Goal: Communication & Community: Answer question/provide support

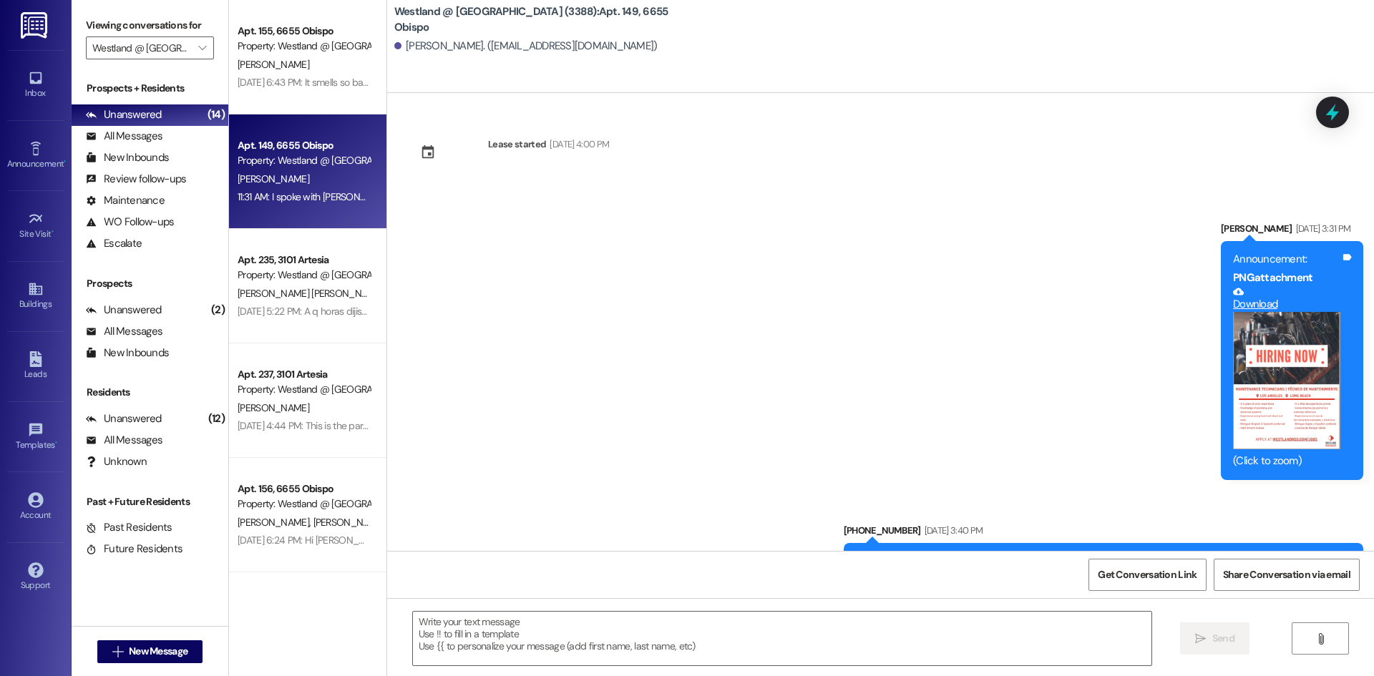
scroll to position [23953, 0]
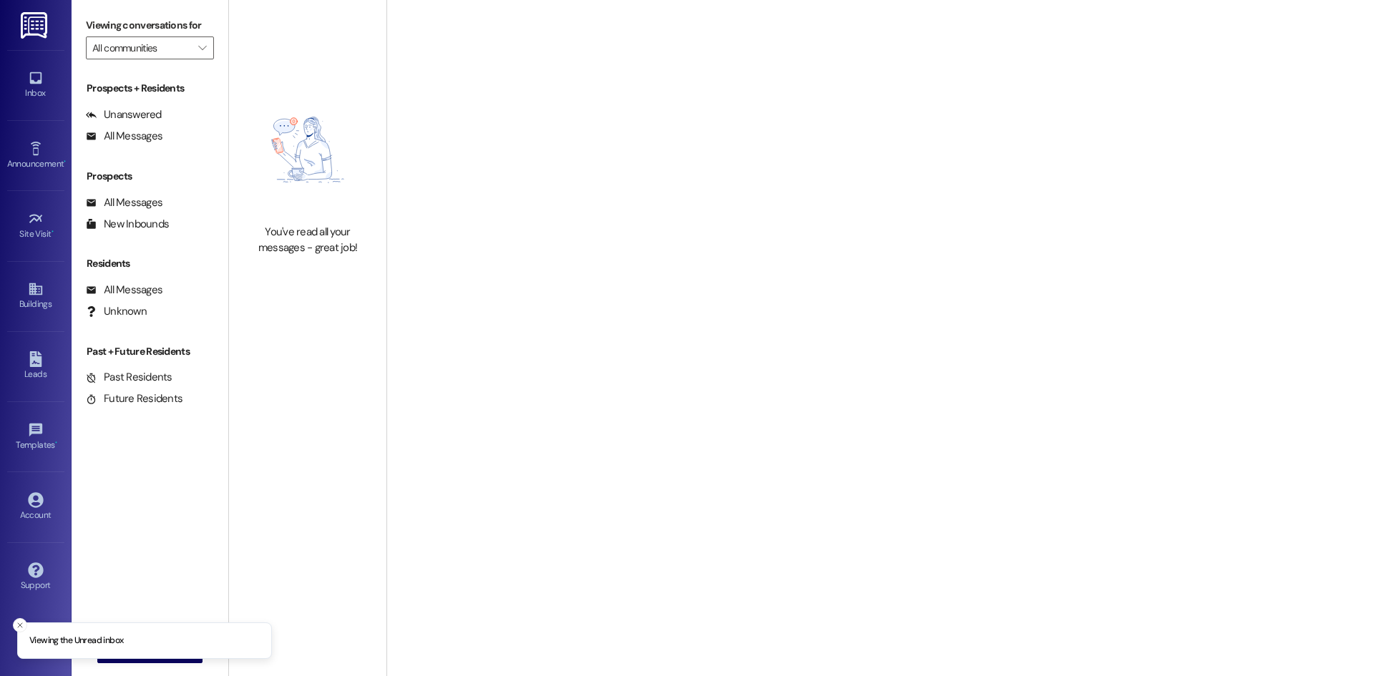
type input "Westland @ [GEOGRAPHIC_DATA] (3388)"
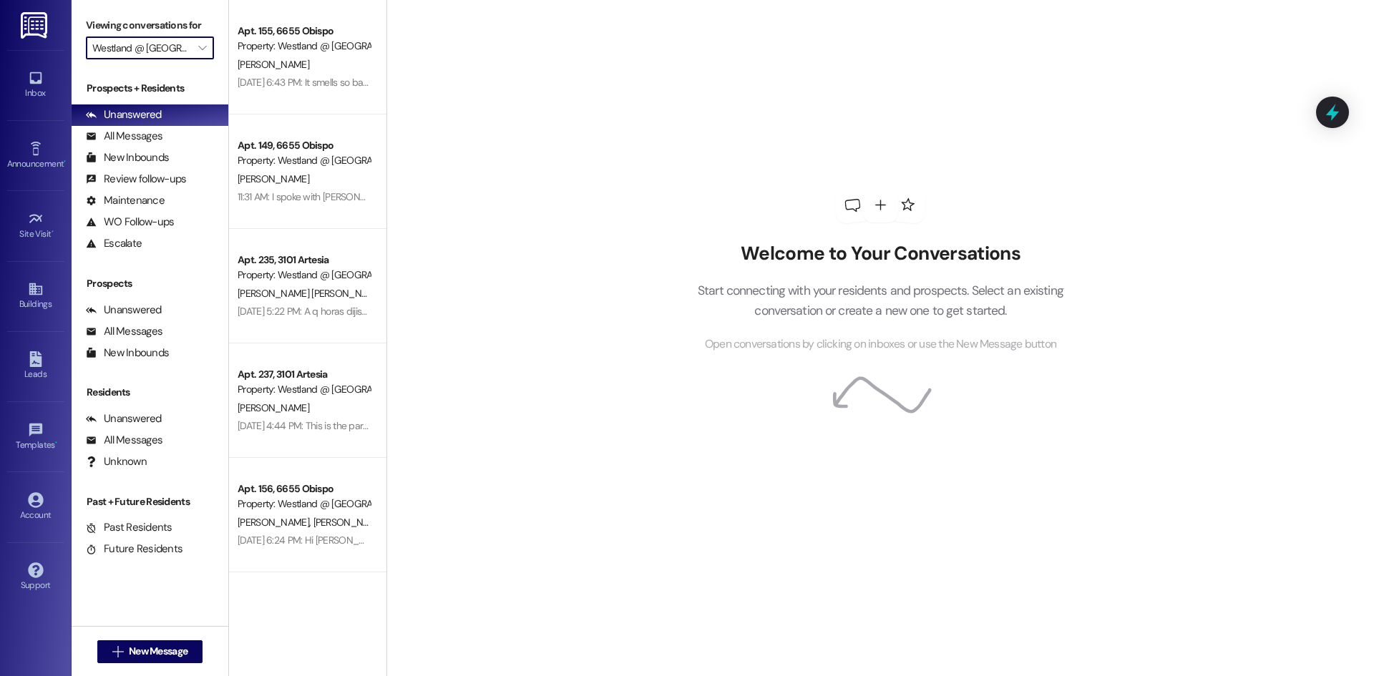
click at [181, 52] on input "Westland @ [GEOGRAPHIC_DATA] (3388)" at bounding box center [141, 47] width 99 height 23
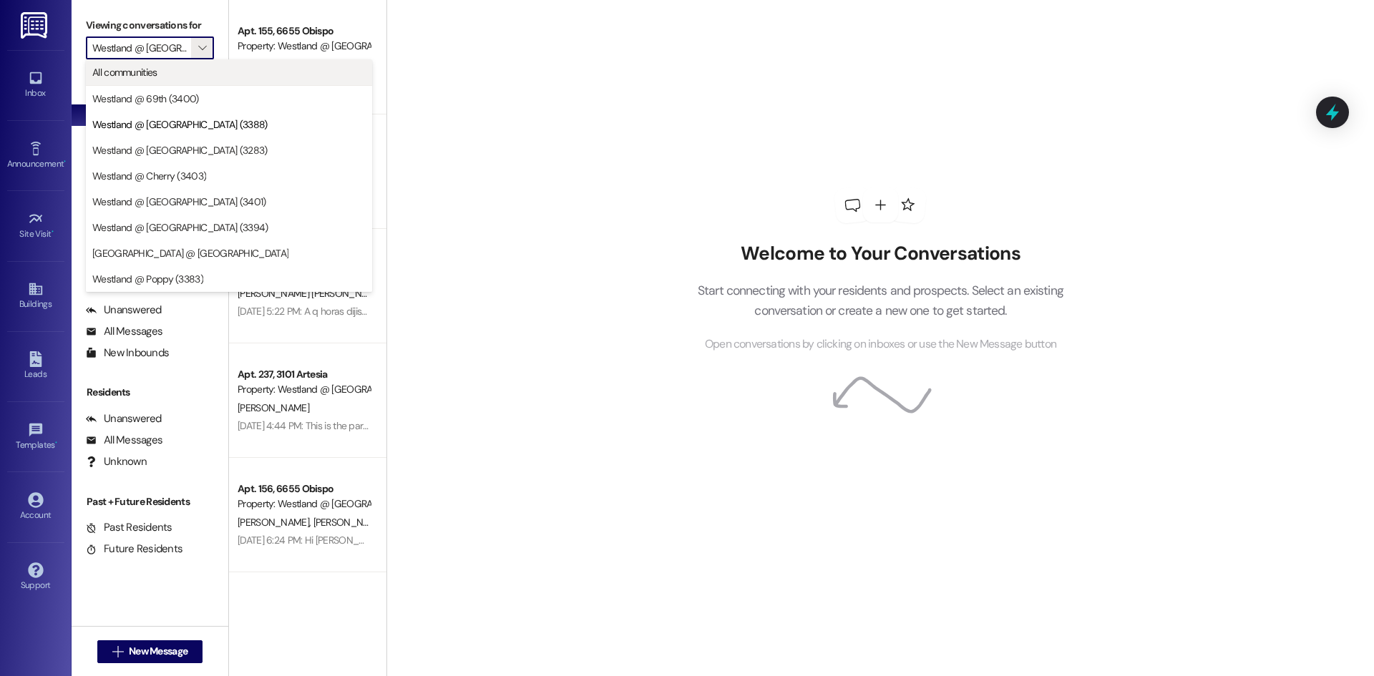
click at [159, 69] on span "All communities" at bounding box center [228, 72] width 273 height 14
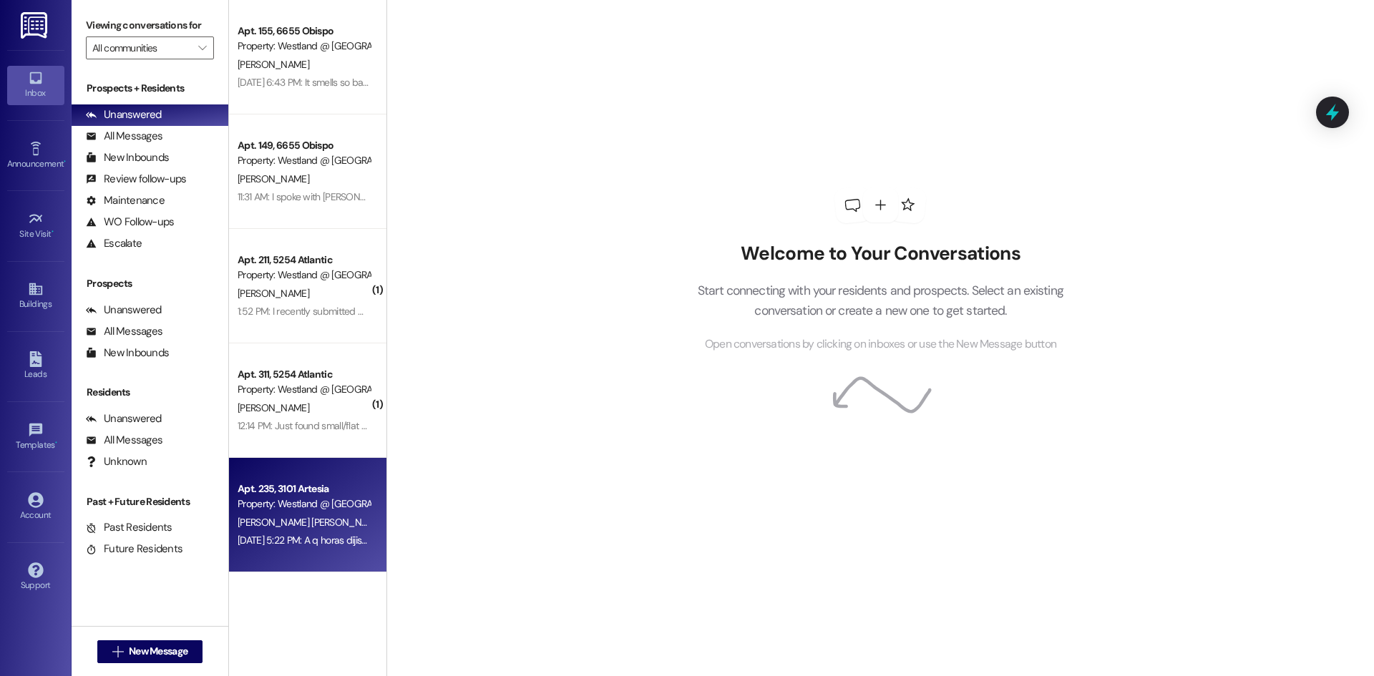
click at [331, 482] on div "Apt. 235, 3101 Artesia" at bounding box center [304, 489] width 132 height 15
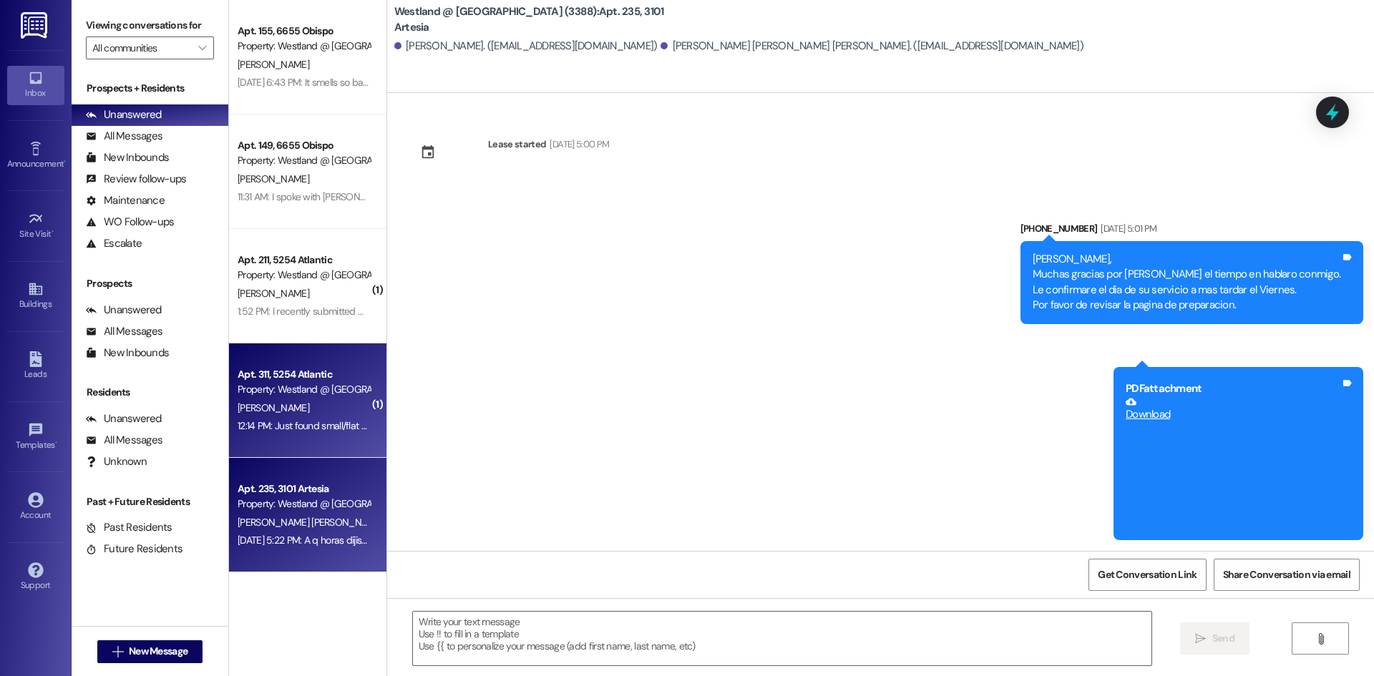
scroll to position [5528, 0]
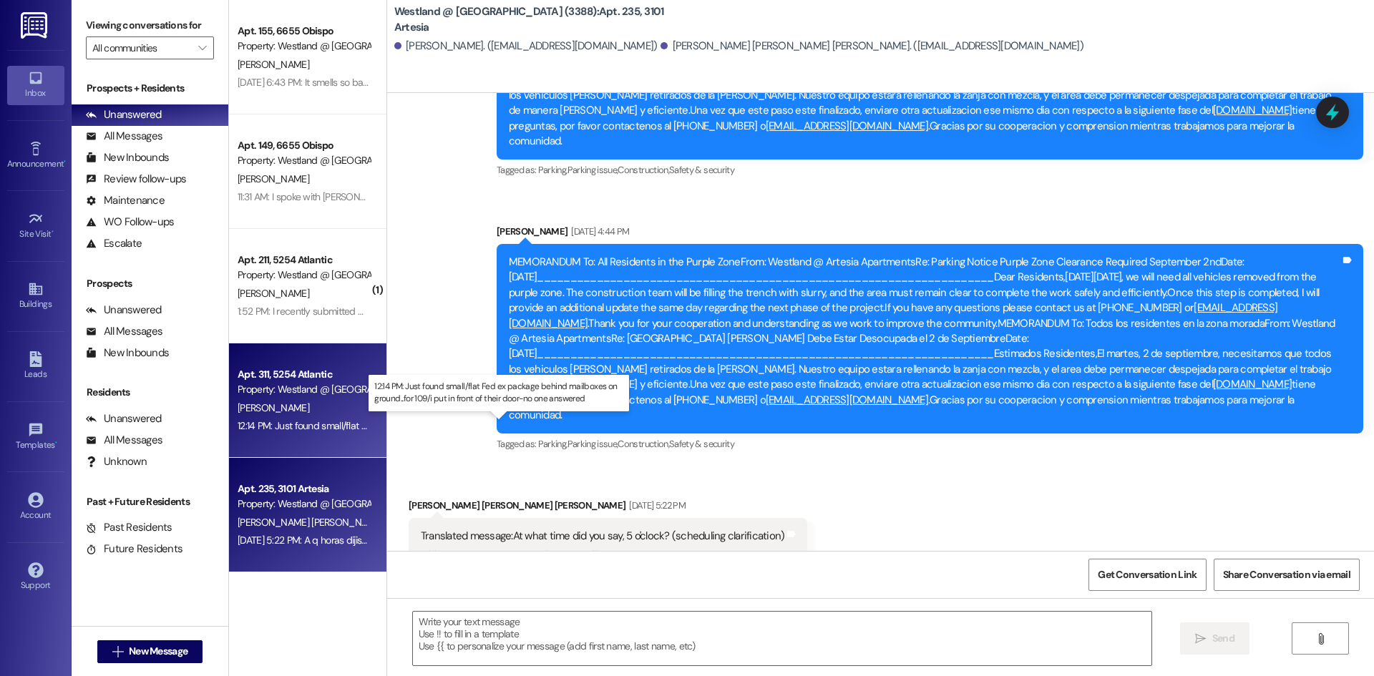
click at [338, 423] on div "12:14 PM: Just found small/flat Fed ex package behind mailboxes on ground...for…" at bounding box center [501, 425] width 527 height 13
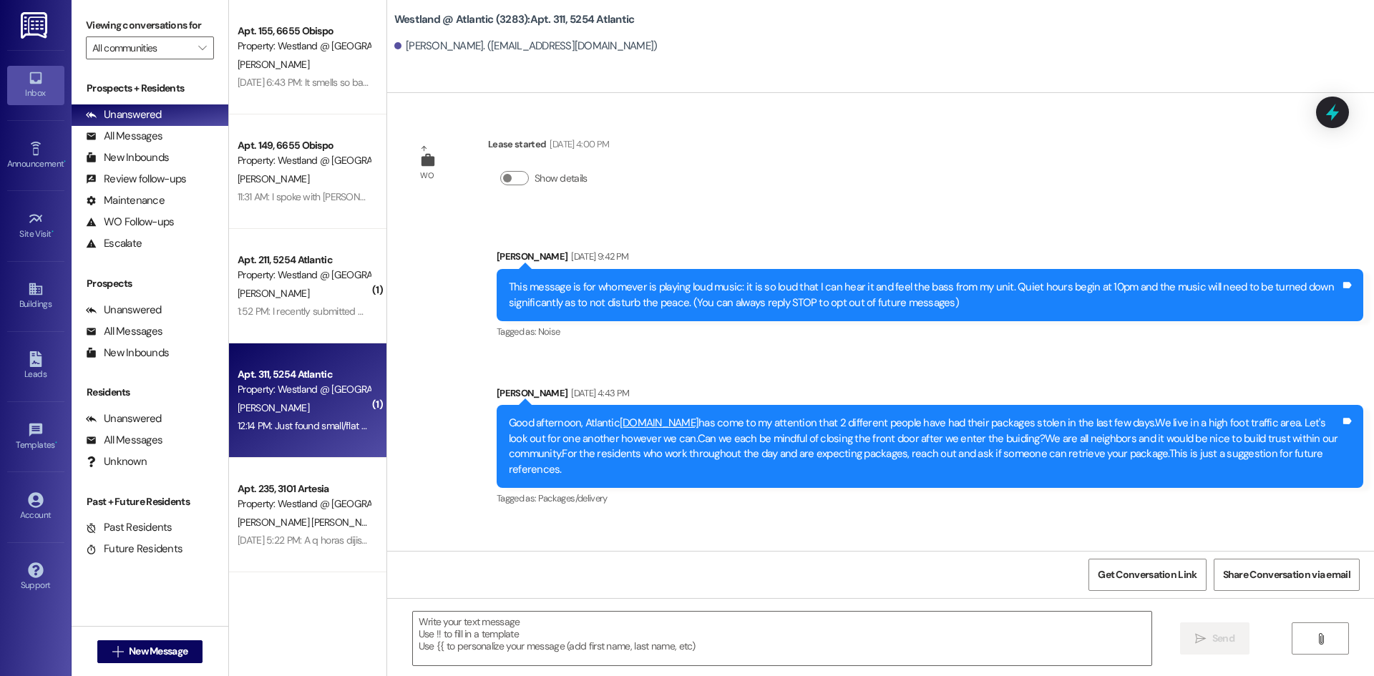
scroll to position [39728, 0]
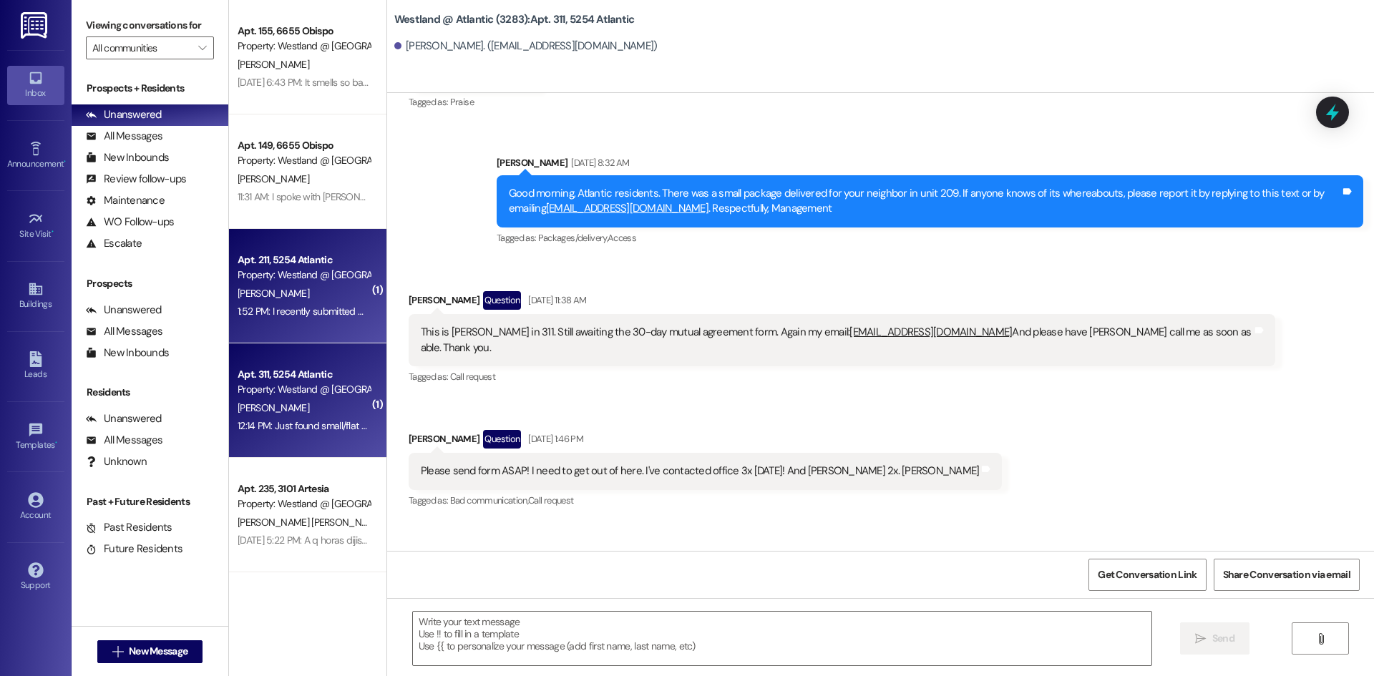
click at [283, 303] on div "1:52 PM: I recently submitted my Pat application that was emailed to me, and I …" at bounding box center [303, 312] width 135 height 18
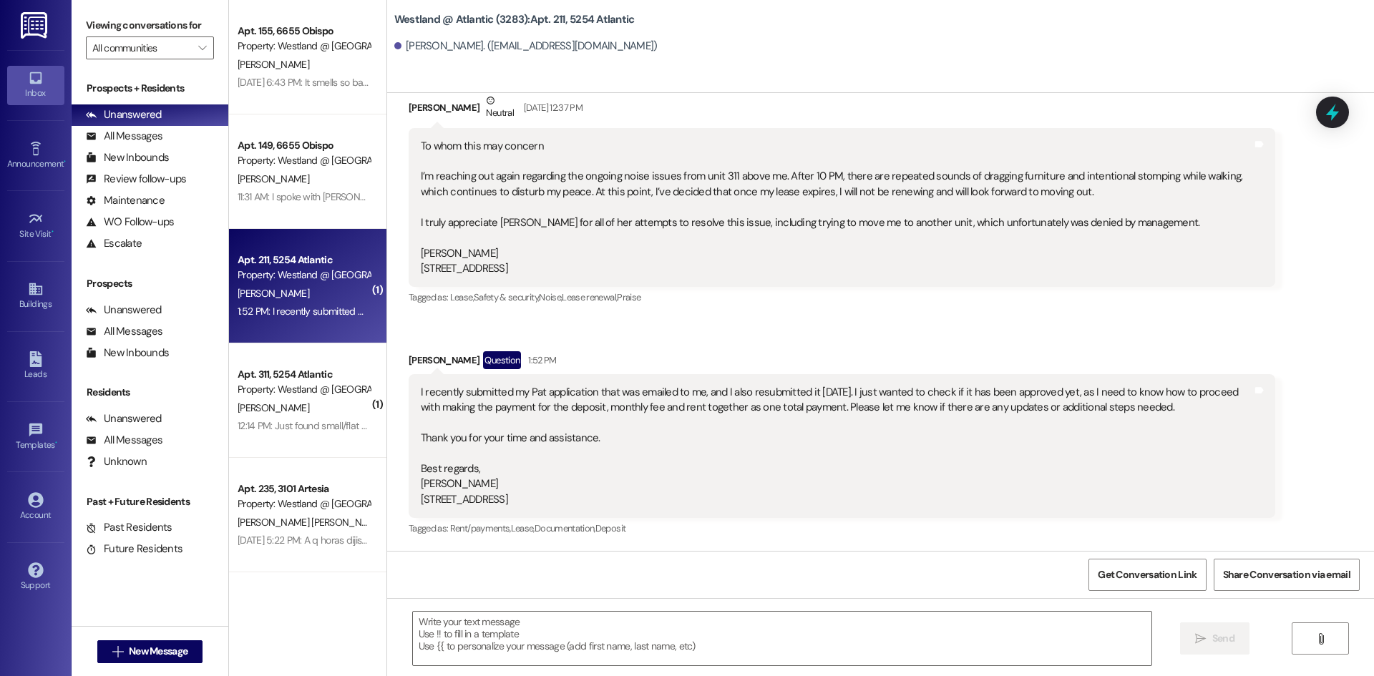
scroll to position [263, 0]
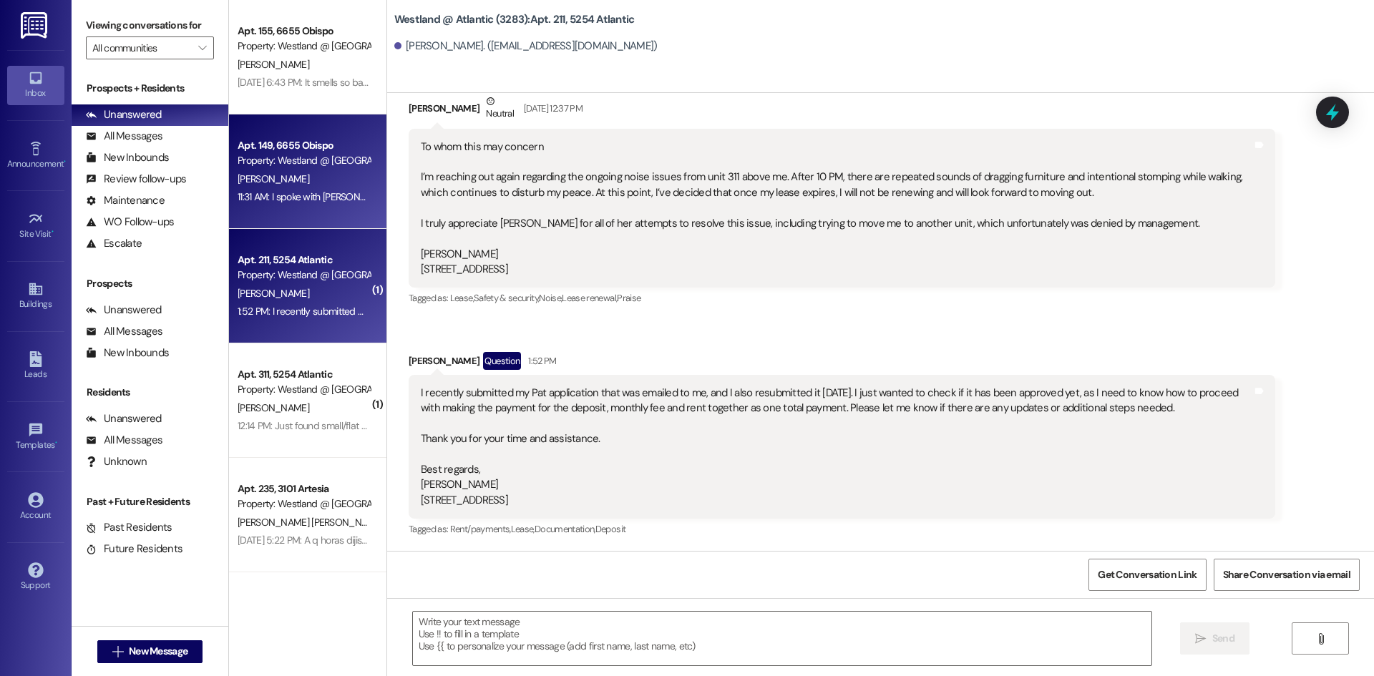
click at [364, 177] on div "[PERSON_NAME]" at bounding box center [303, 179] width 135 height 18
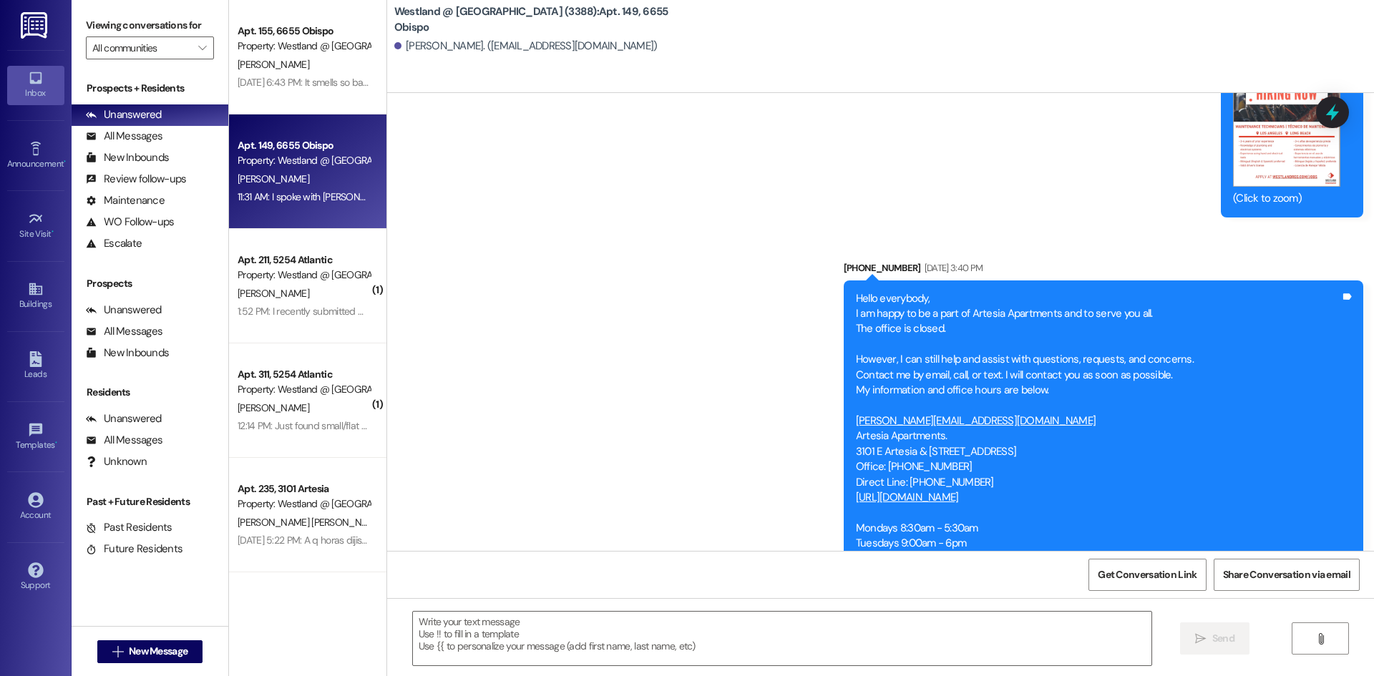
scroll to position [24794, 0]
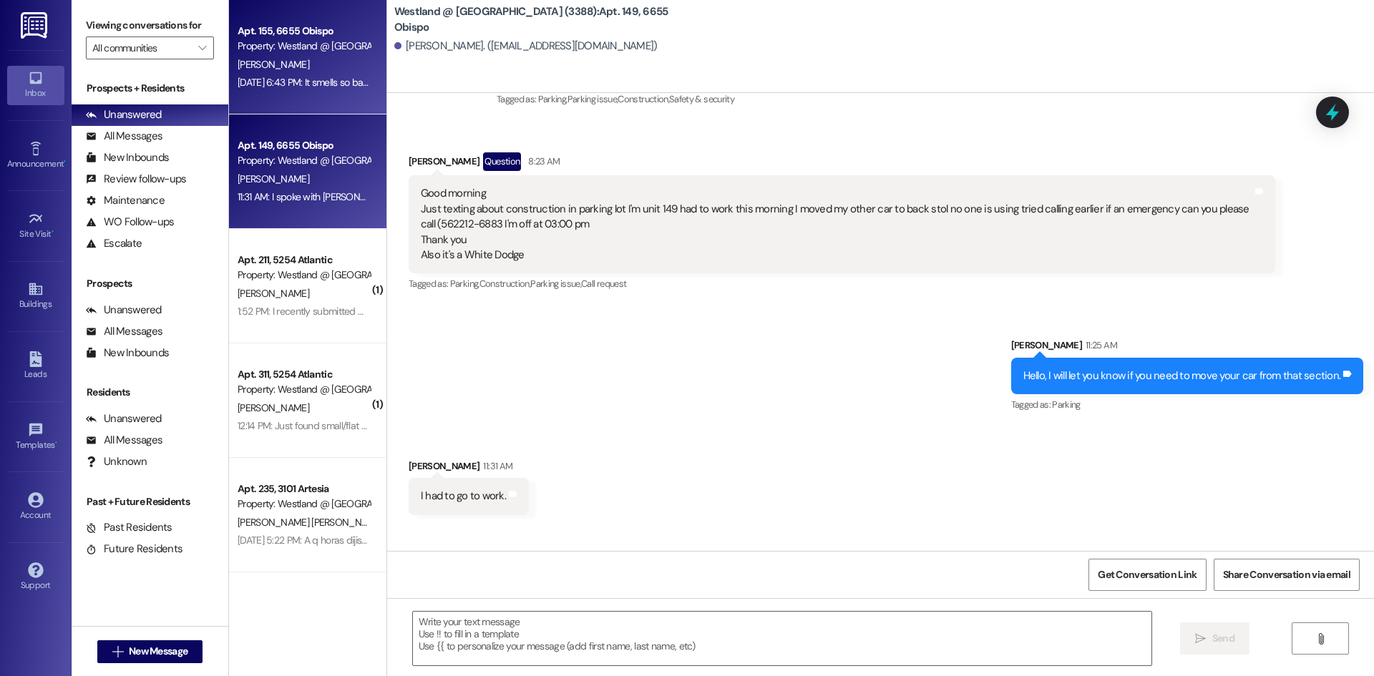
click at [287, 59] on div "[PERSON_NAME]" at bounding box center [303, 65] width 135 height 18
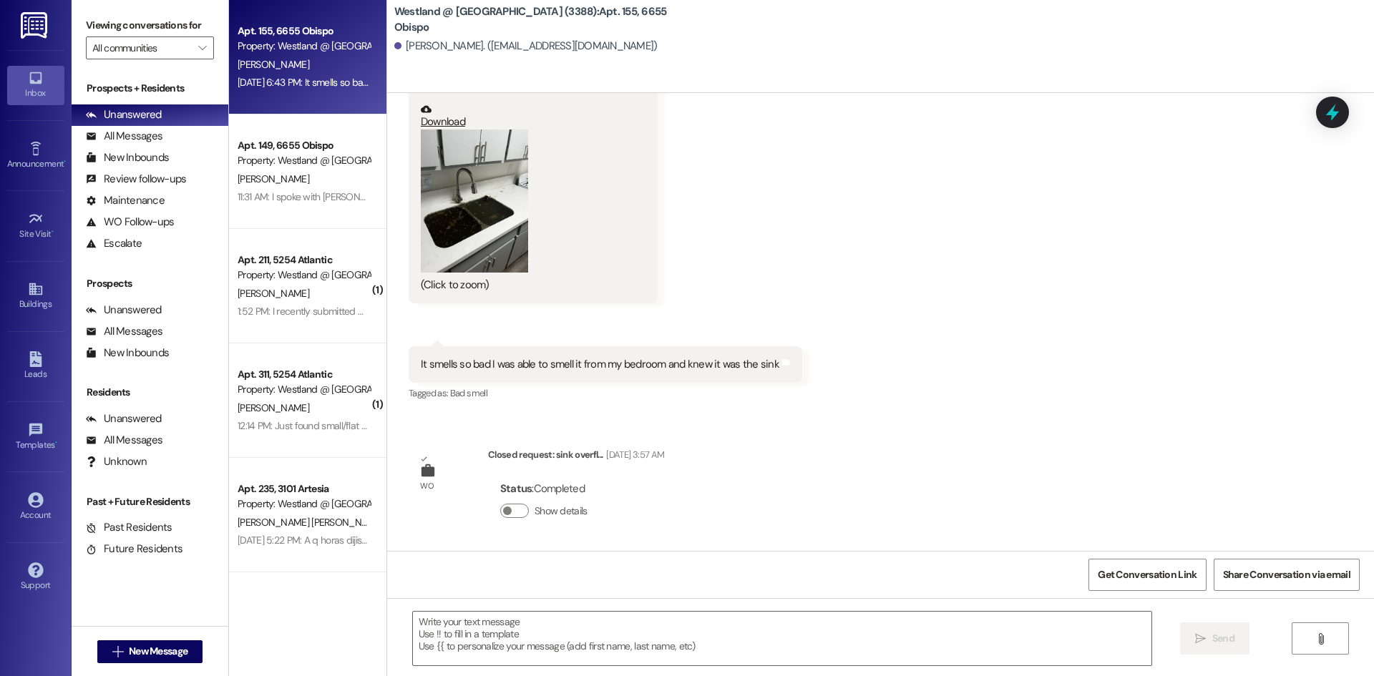
scroll to position [559, 0]
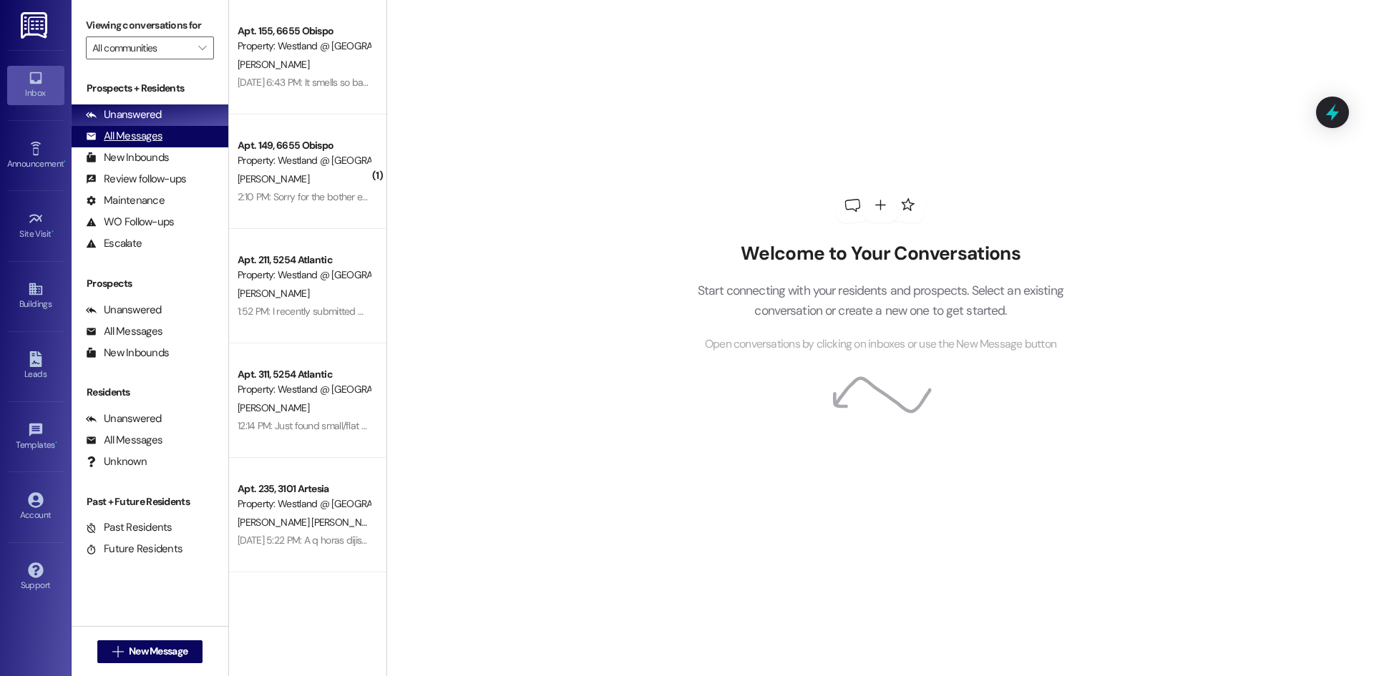
click at [153, 135] on div "All Messages" at bounding box center [124, 136] width 77 height 15
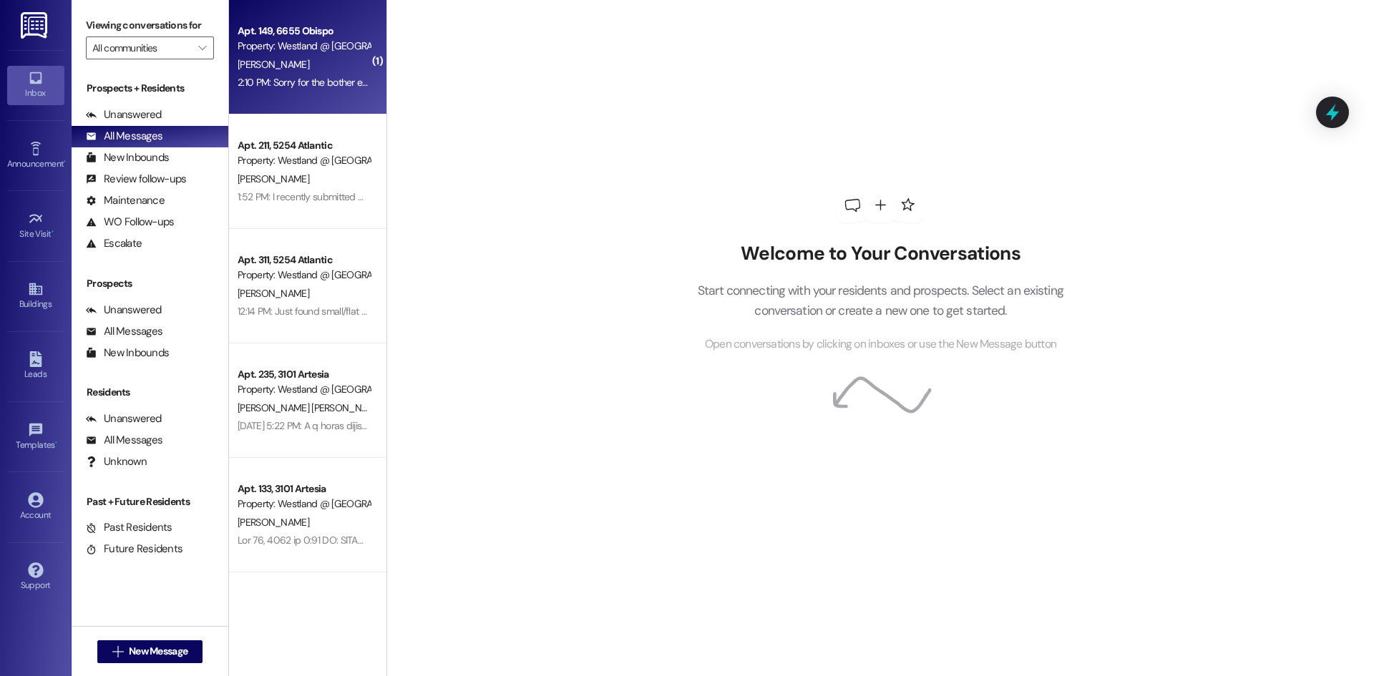
click at [316, 95] on div "Apt. 149, 6655 Obispo Property: Westland @ Artesia (3388) B. Stephens 2:10 PM: …" at bounding box center [307, 57] width 157 height 114
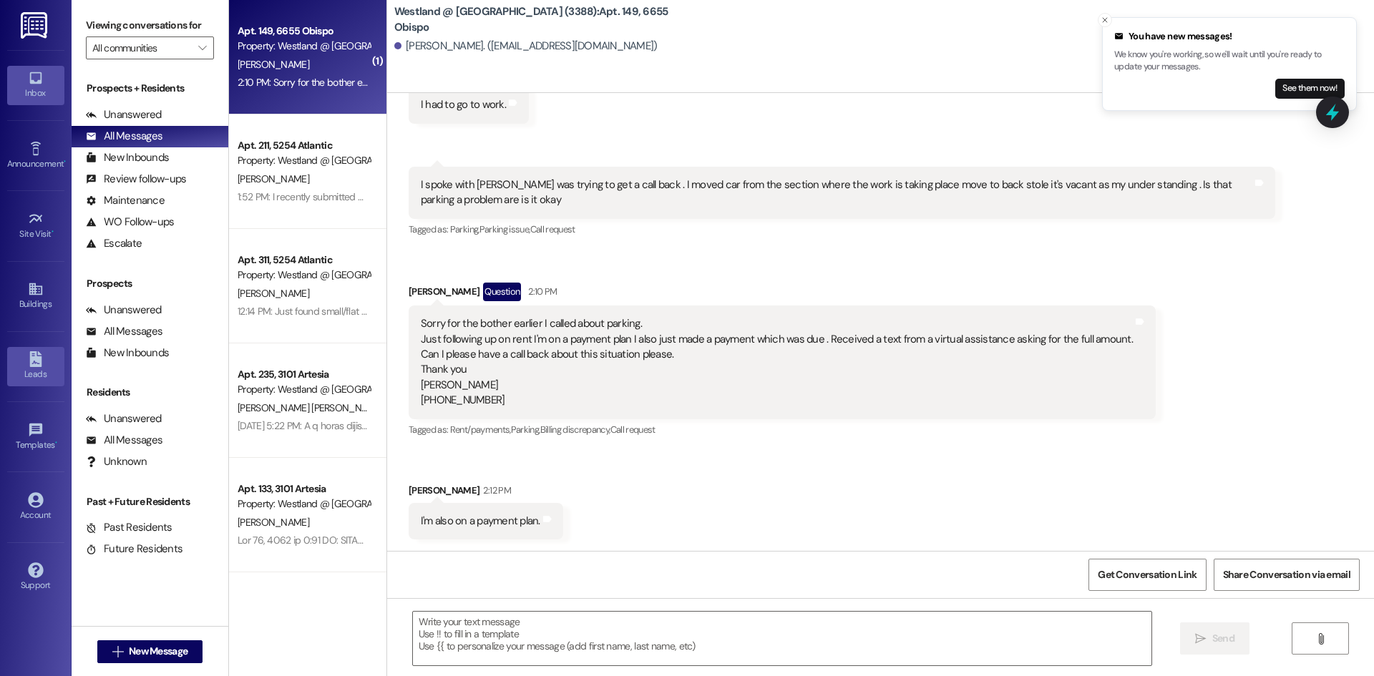
scroll to position [24994, 0]
